Goal: Task Accomplishment & Management: Manage account settings

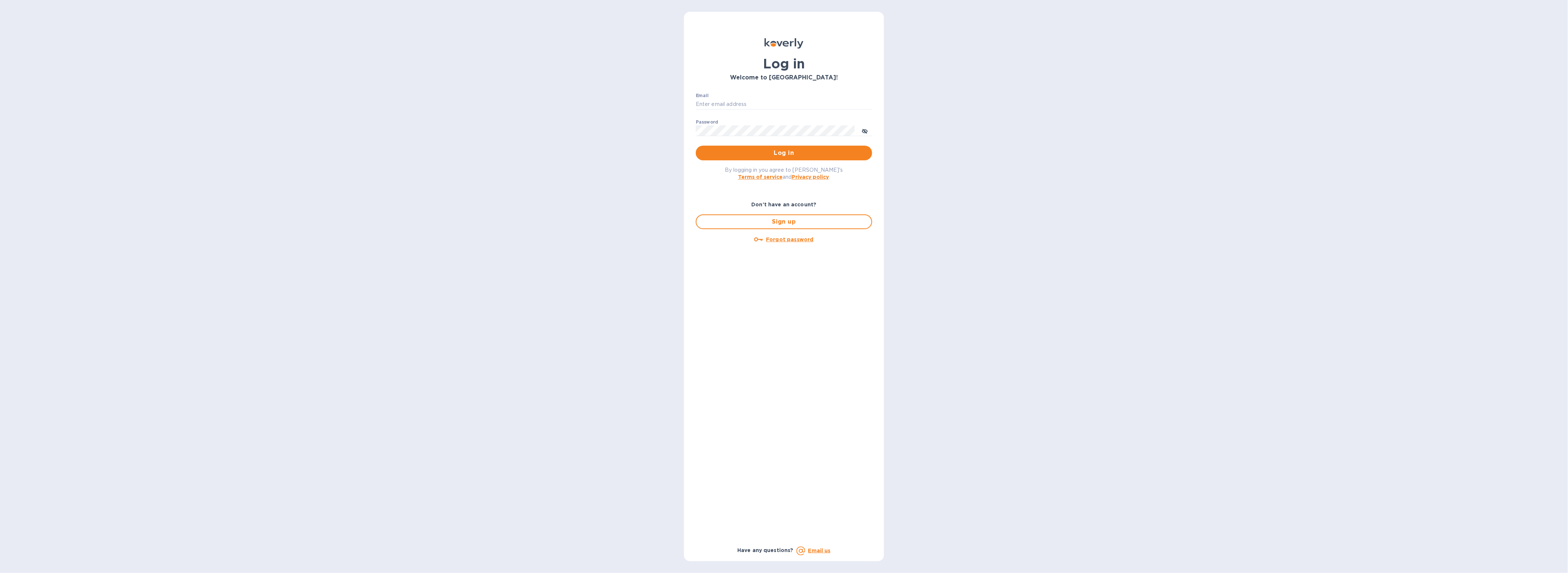
click at [777, 97] on div "Email ​" at bounding box center [784, 106] width 177 height 26
click at [769, 101] on input "Email" at bounding box center [784, 104] width 177 height 11
type input "gford@koverly.com"
click at [762, 150] on span "Log in" at bounding box center [784, 153] width 165 height 9
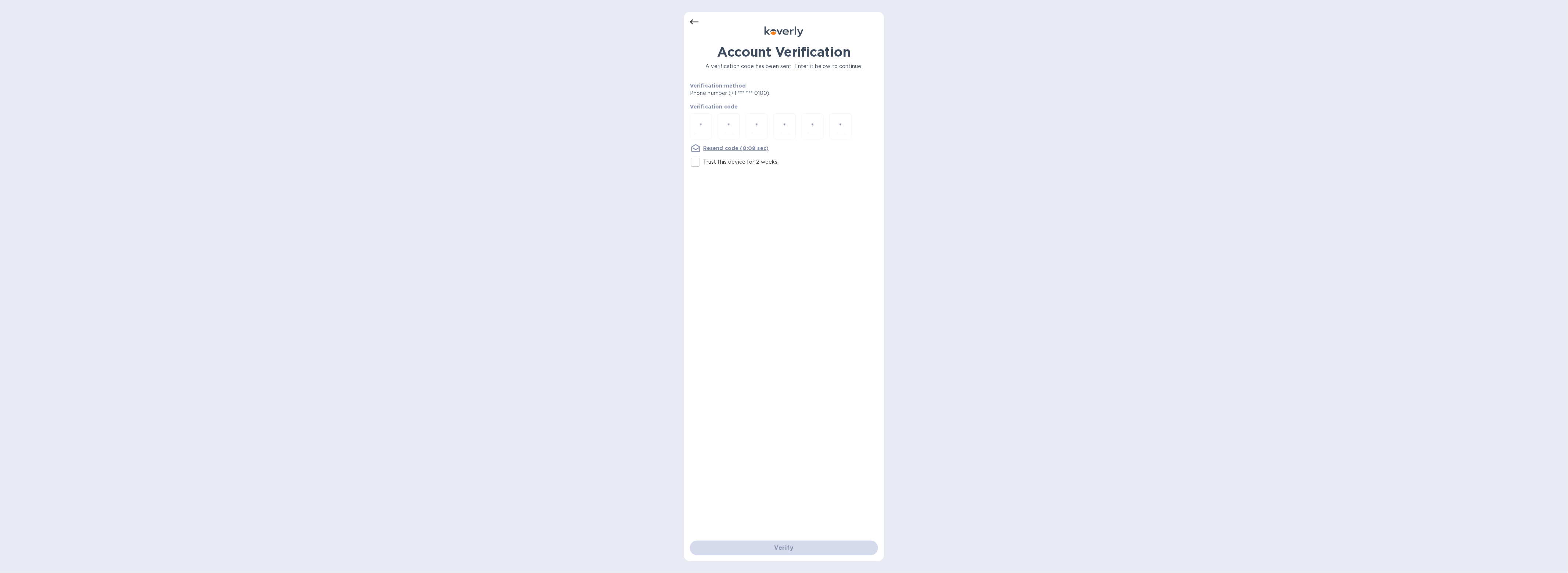
click at [691, 127] on div at bounding box center [701, 126] width 22 height 26
type input "7"
type input "5"
type input "2"
type input "3"
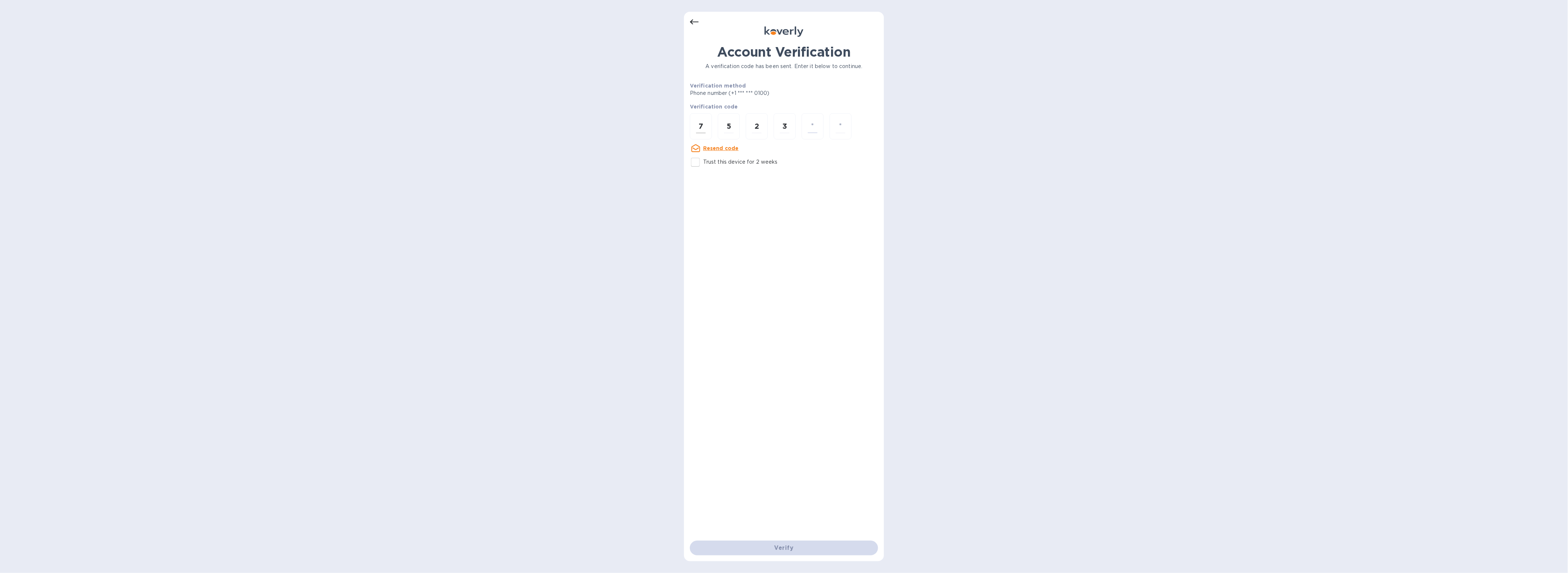
type input "4"
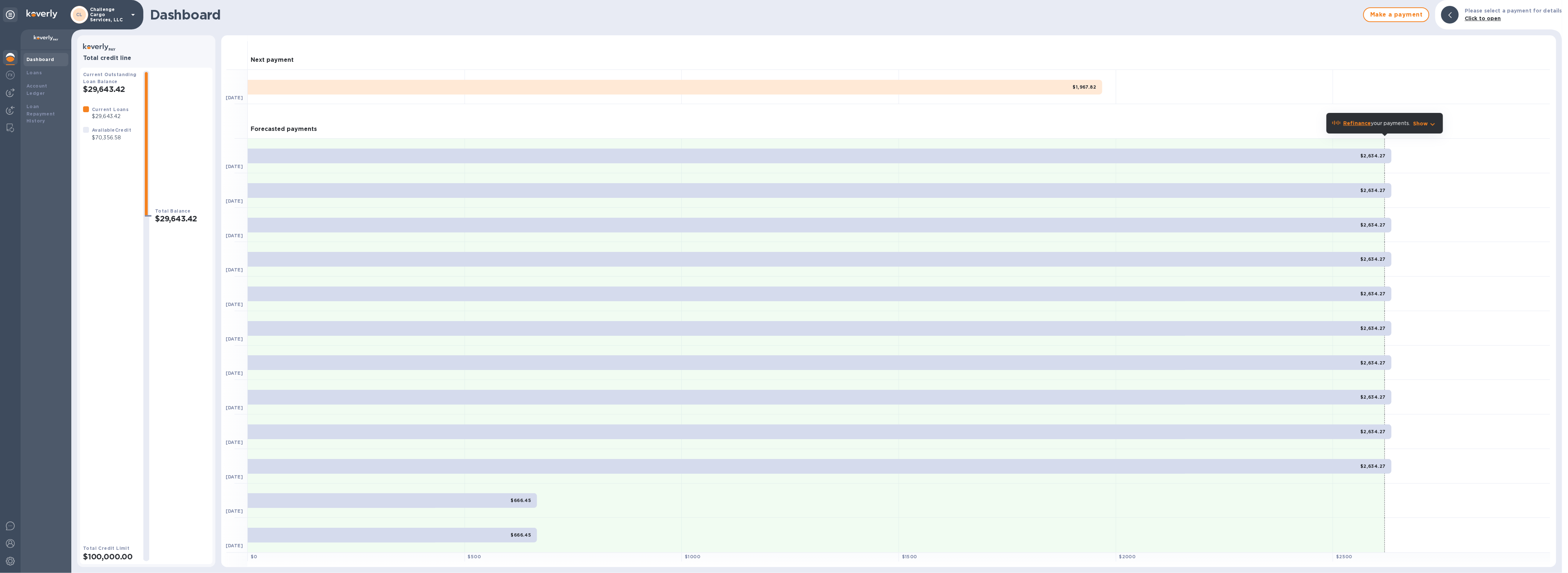
click at [121, 12] on p "Challenge Cargo Services, LLC" at bounding box center [108, 14] width 37 height 15
drag, startPoint x: 32, startPoint y: 79, endPoint x: 9, endPoint y: 77, distance: 23.1
click at [32, 79] on div at bounding box center [784, 286] width 1568 height 573
click at [7, 94] on img at bounding box center [10, 93] width 9 height 9
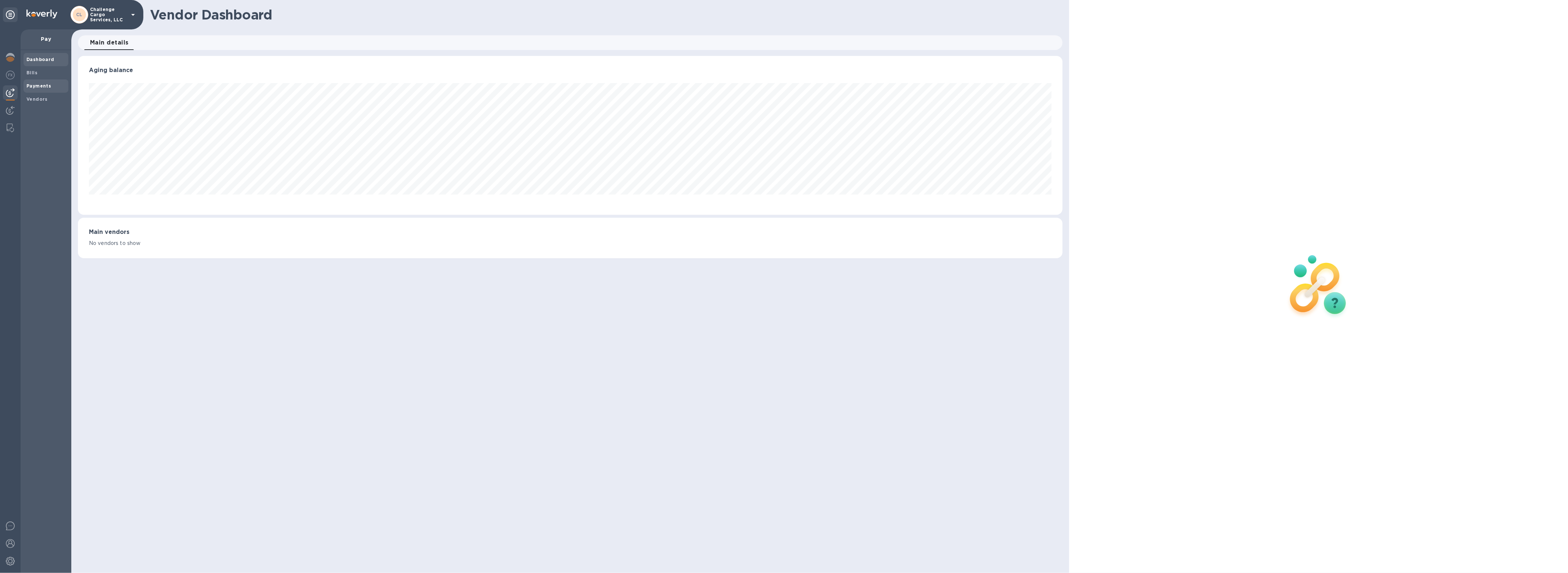
scroll to position [159, 984]
click at [41, 81] on div "Payments" at bounding box center [46, 86] width 45 height 13
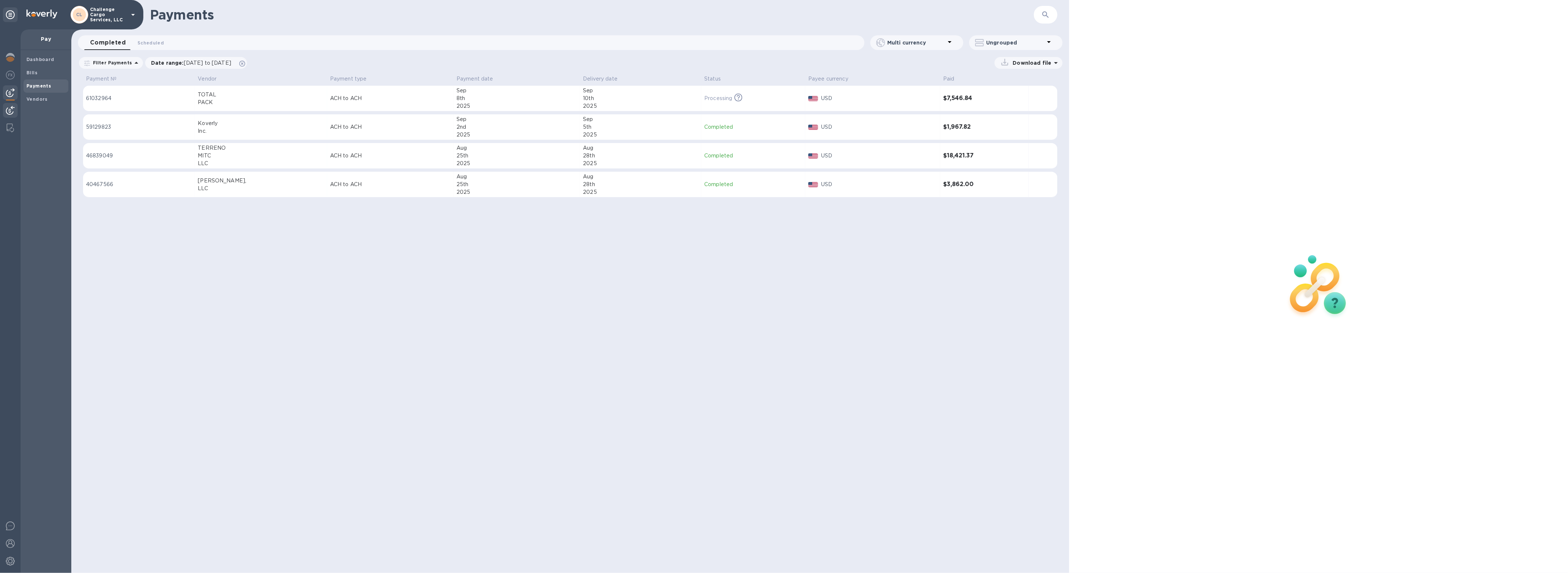
click at [9, 107] on img at bounding box center [10, 110] width 9 height 9
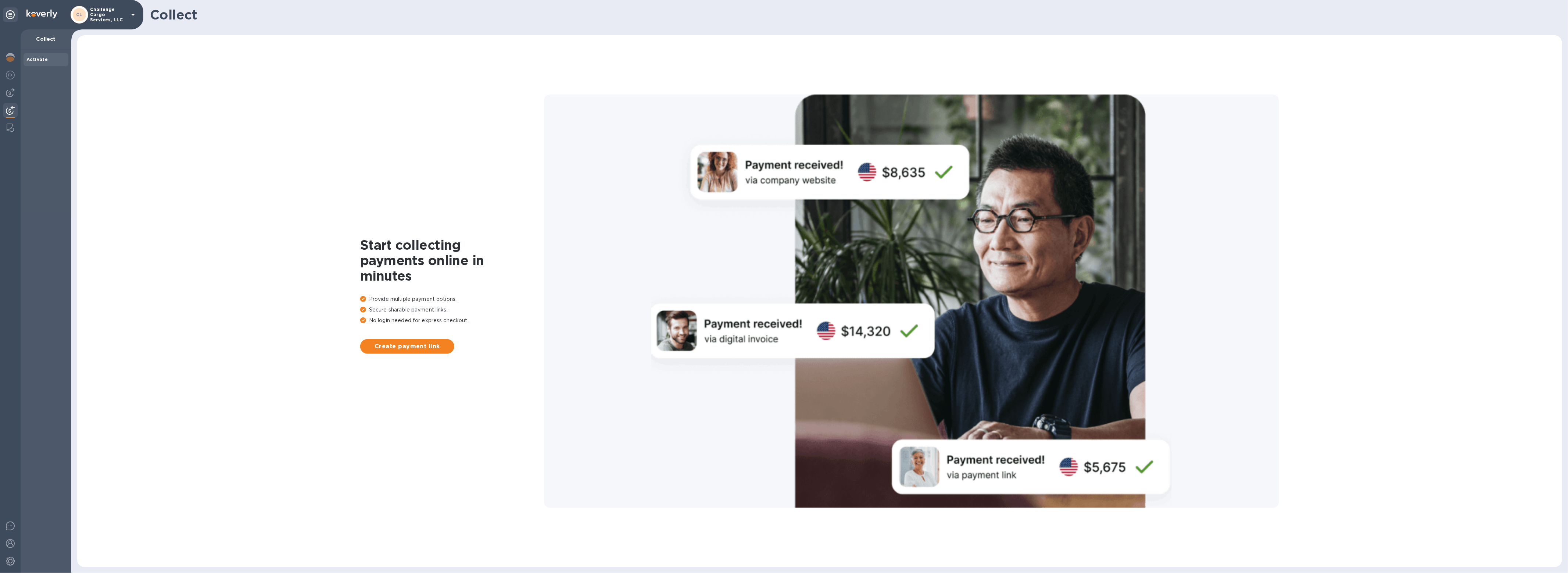
click at [82, 9] on div "CL" at bounding box center [80, 15] width 13 height 13
click at [107, 99] on p "International Trinity Customs Brokers" at bounding box center [145, 104] width 93 height 15
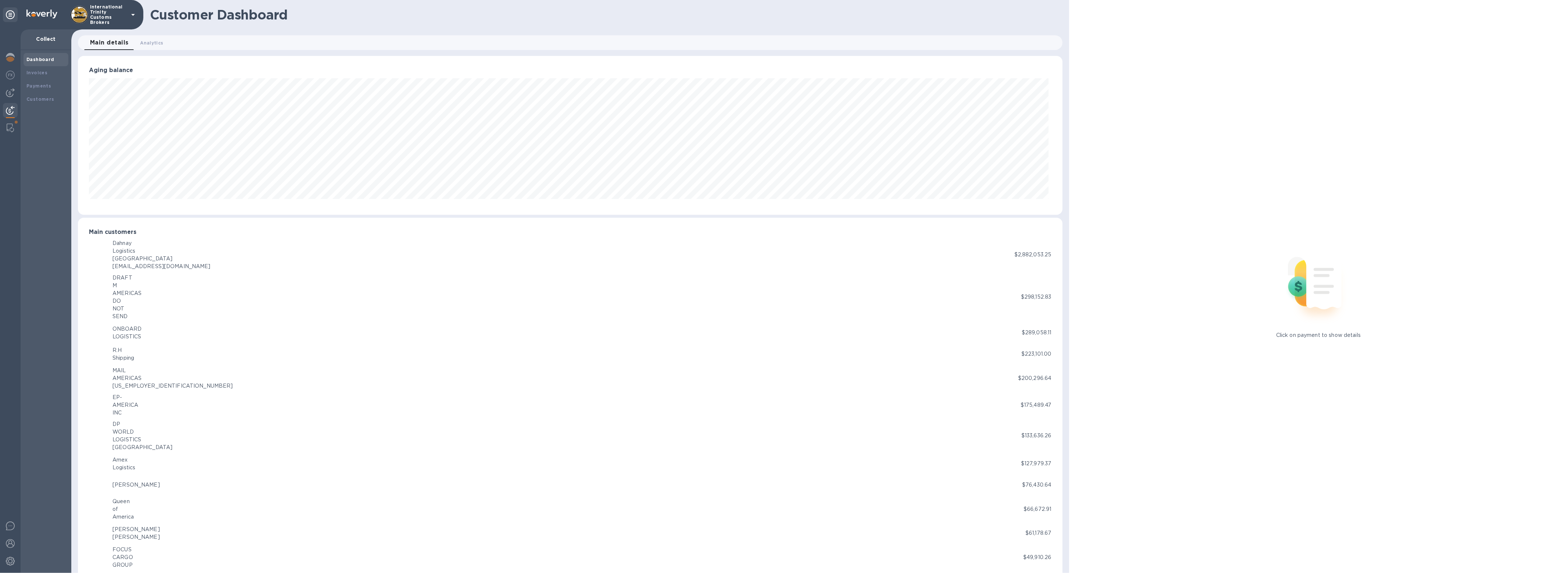
scroll to position [367538, 366575]
click at [45, 87] on b "Payments" at bounding box center [38, 85] width 24 height 5
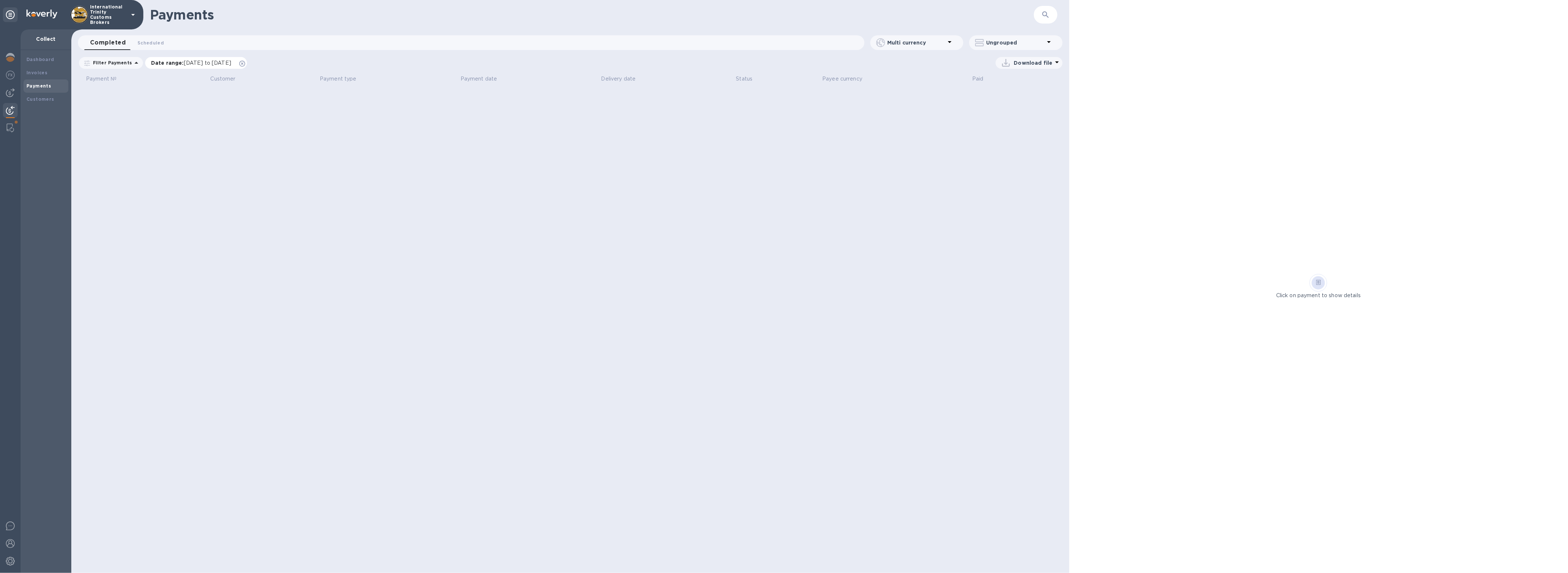
click at [245, 63] on icon at bounding box center [242, 64] width 6 height 6
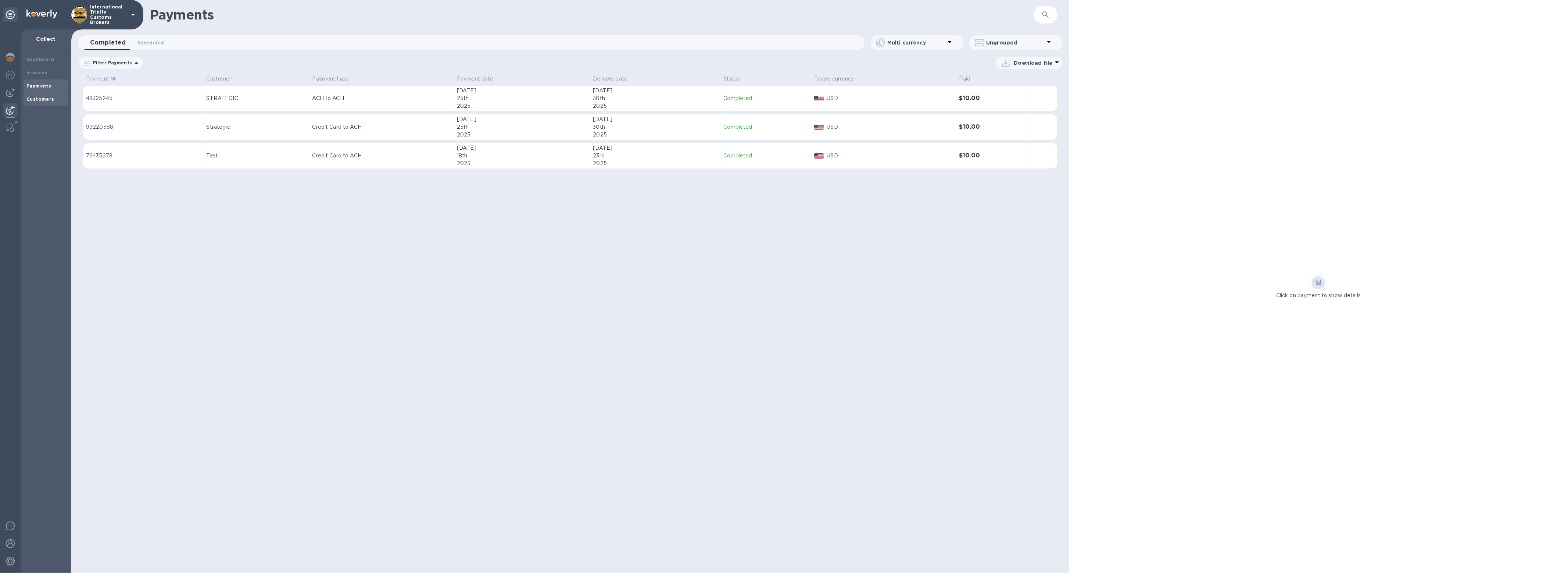
click at [50, 95] on div "Customers" at bounding box center [46, 99] width 45 height 13
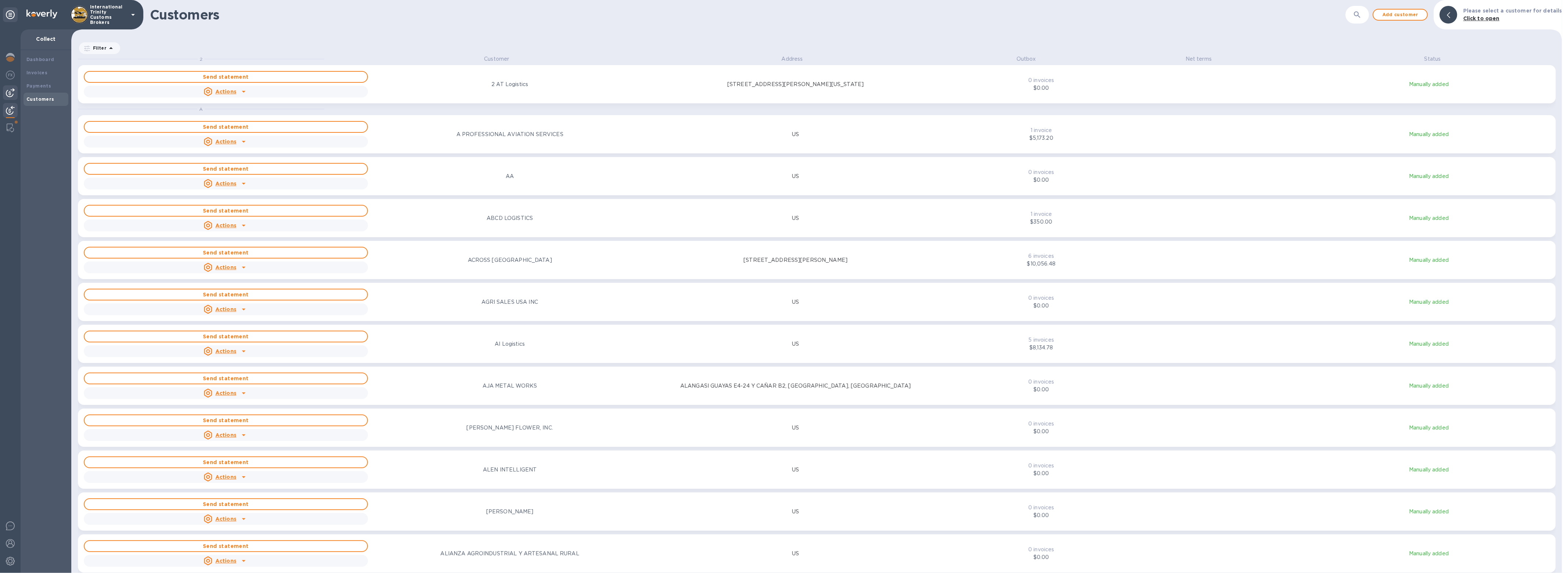
scroll to position [511, 1488]
